Goal: Task Accomplishment & Management: Manage account settings

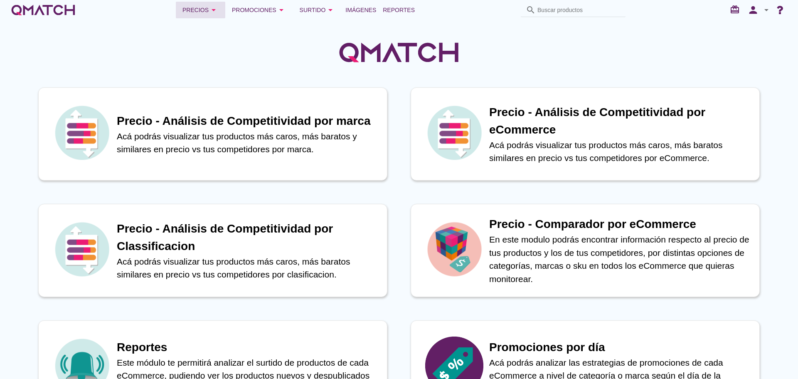
click at [210, 10] on div "Precios arrow_drop_down" at bounding box center [201, 10] width 36 height 10
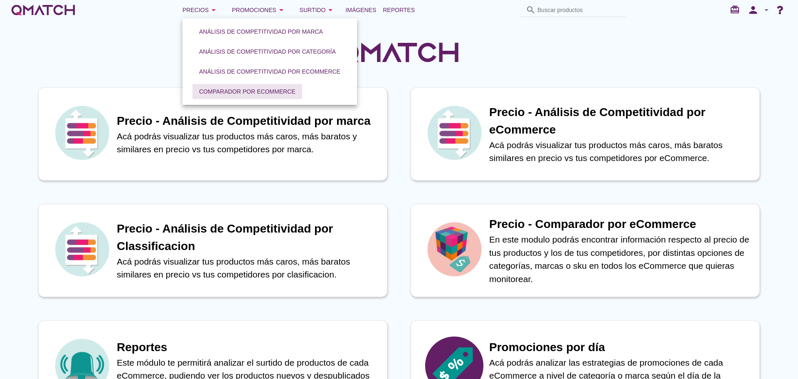
click at [259, 94] on div "Comparador por eCommerce" at bounding box center [247, 91] width 96 height 9
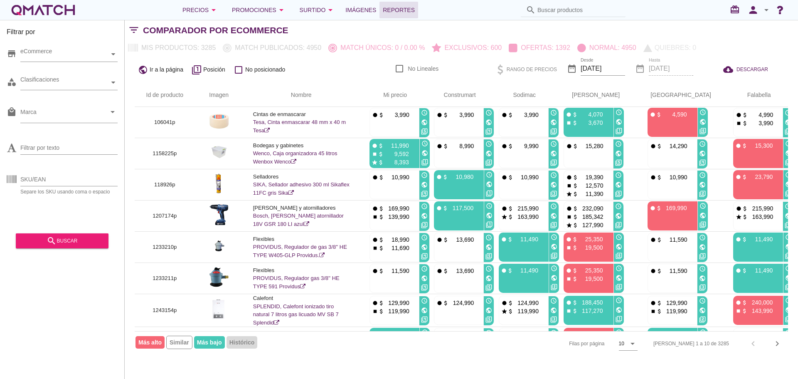
click at [390, 10] on span "Reportes" at bounding box center [399, 10] width 32 height 10
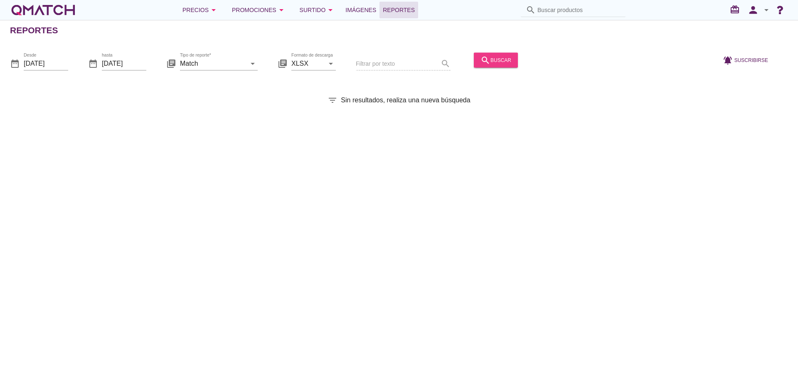
click at [488, 59] on div "search buscar" at bounding box center [496, 60] width 31 height 10
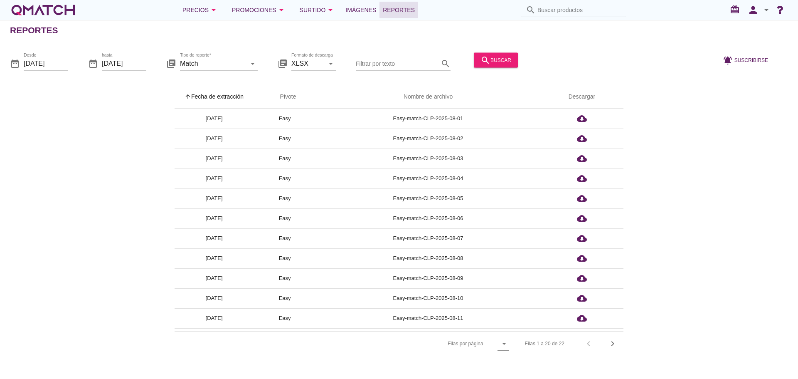
click at [217, 98] on th "arrow_upward Fecha de extracción" at bounding box center [214, 96] width 79 height 23
click at [748, 6] on icon "person" at bounding box center [753, 10] width 17 height 12
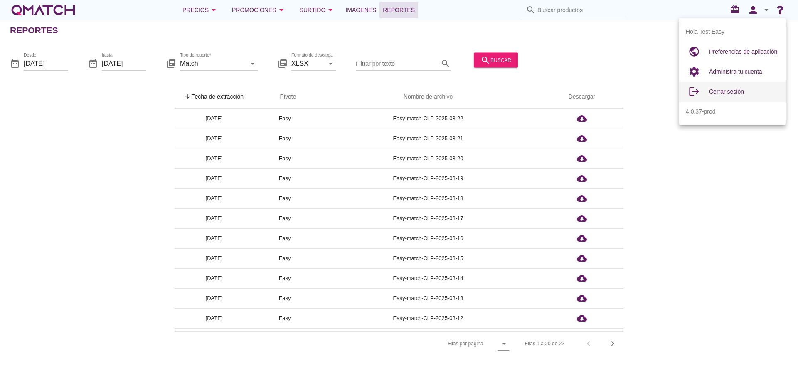
click at [739, 92] on span "Cerrar sesión" at bounding box center [726, 91] width 35 height 7
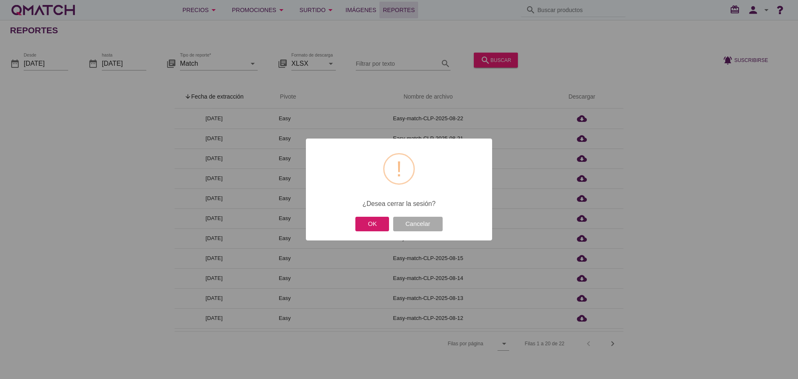
click at [376, 222] on button "OK" at bounding box center [373, 224] width 34 height 15
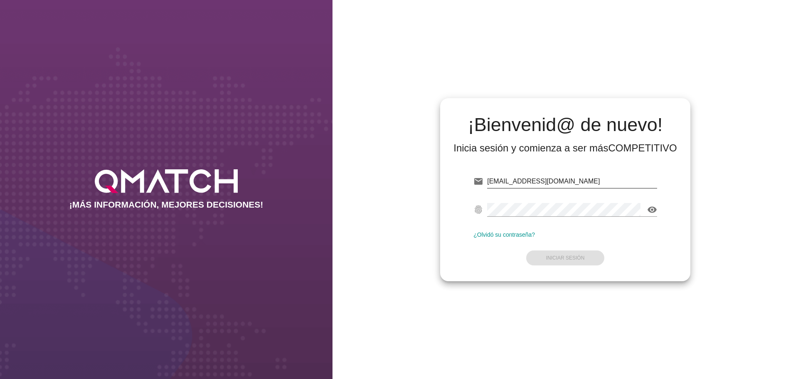
click at [572, 185] on input "test@test.easy.cl" at bounding box center [572, 181] width 170 height 13
type input "test@test.starken.cl"
click at [574, 256] on strong "Iniciar Sesión" at bounding box center [565, 258] width 39 height 6
